Goal: Task Accomplishment & Management: Use online tool/utility

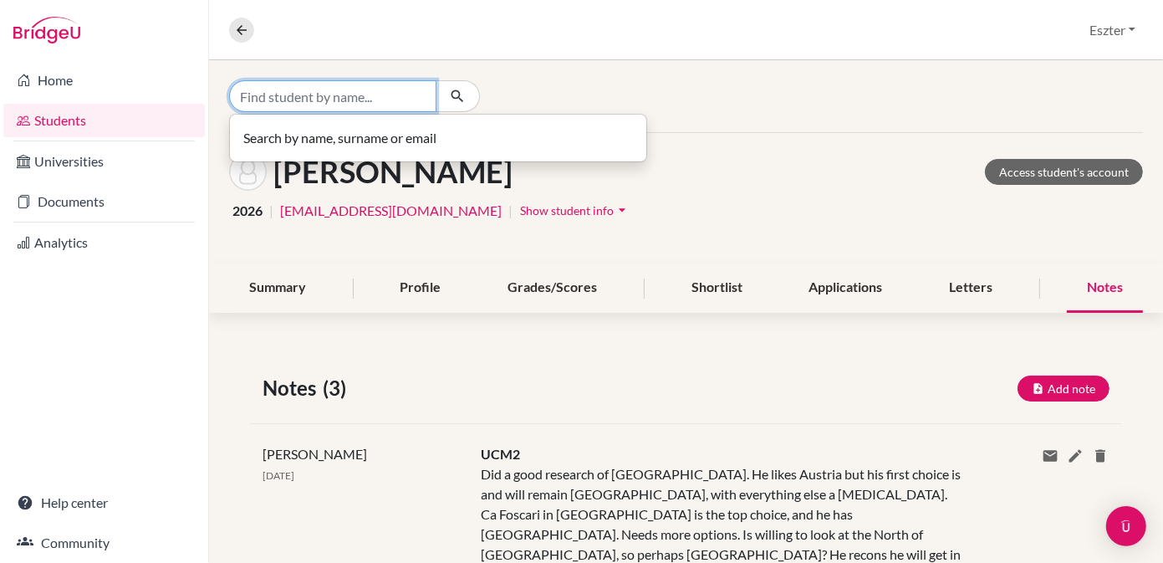
click at [381, 100] on input "Find student by name..." at bounding box center [332, 96] width 207 height 32
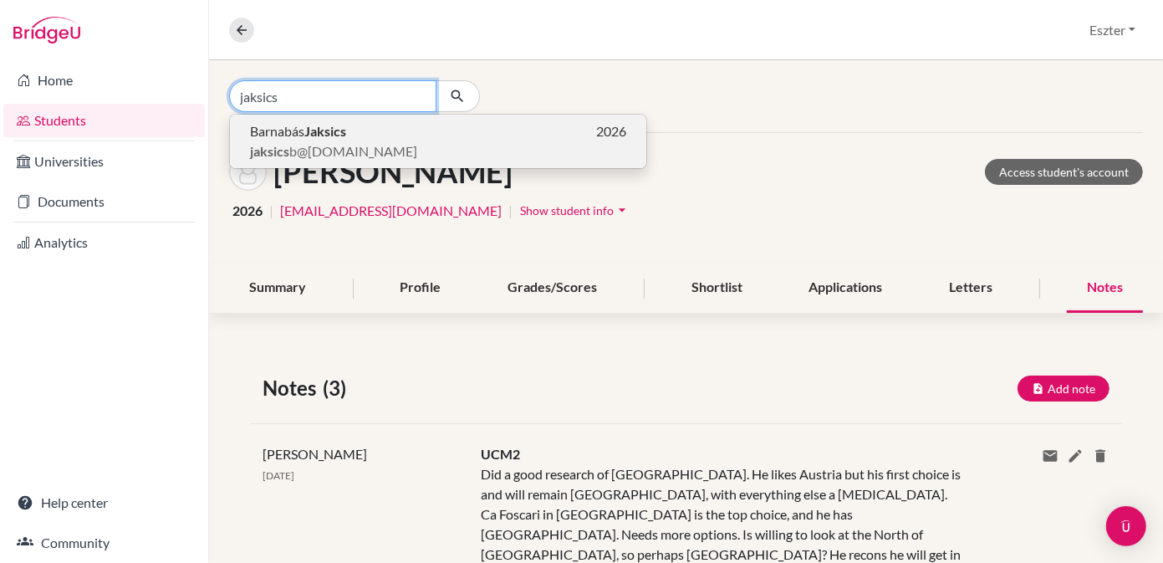
type input "jaksics"
click at [332, 162] on button "[PERSON_NAME] 2026 jaksics b@[DOMAIN_NAME]" at bounding box center [438, 142] width 416 height 54
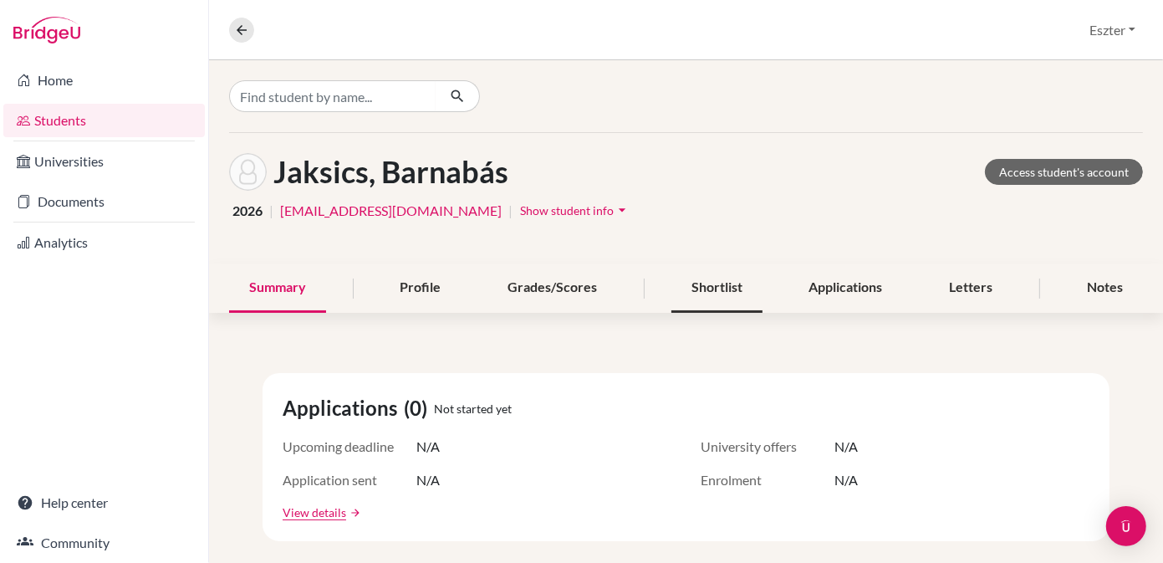
click at [716, 289] on div "Shortlist" at bounding box center [716, 287] width 91 height 49
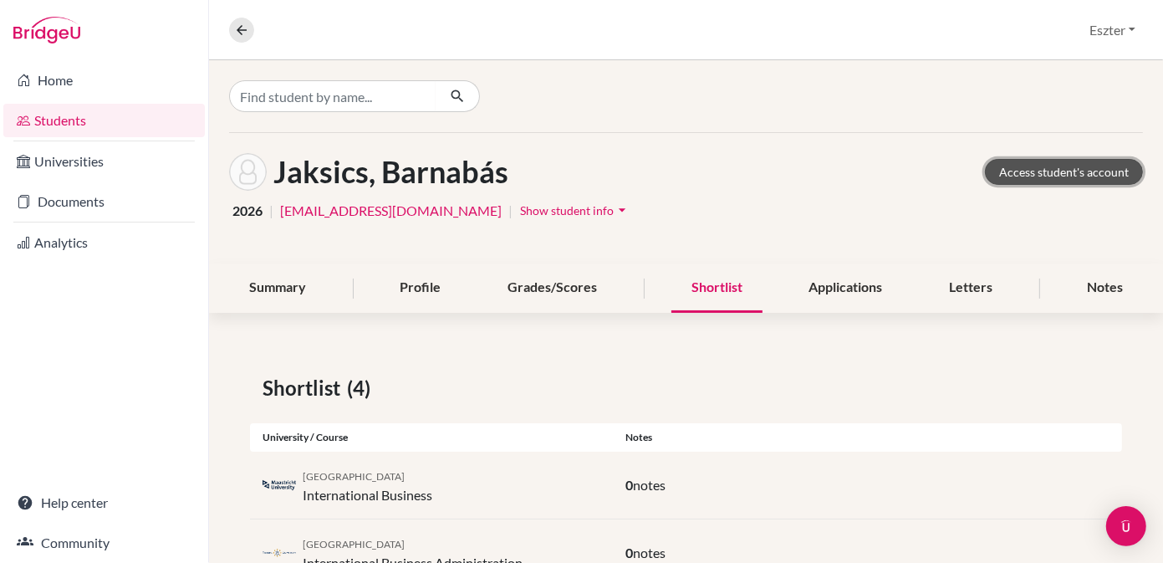
click at [1032, 161] on link "Access student's account" at bounding box center [1064, 172] width 158 height 26
